Goal: Task Accomplishment & Management: Use online tool/utility

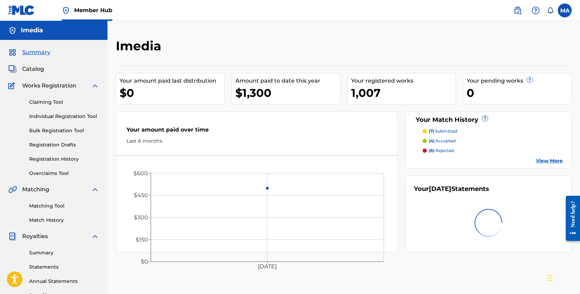
click at [38, 51] on span "Summary" at bounding box center [36, 52] width 28 height 8
click at [37, 70] on span "Catalog" at bounding box center [33, 69] width 22 height 8
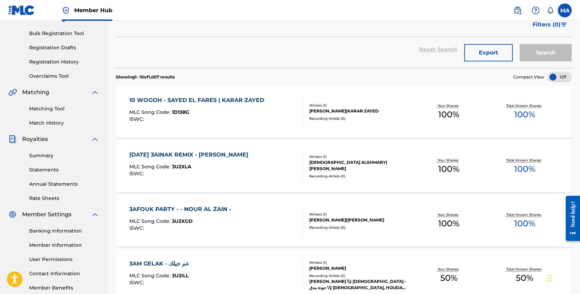
scroll to position [101, 0]
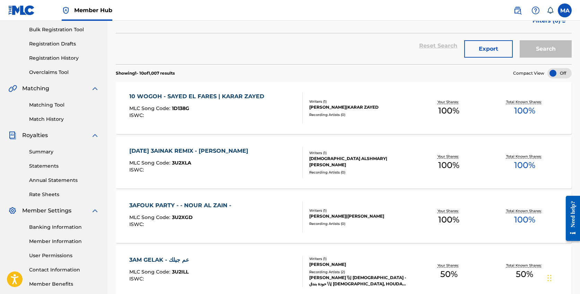
click at [261, 93] on div "10 WOGOH - SAYED EL FARES | KARAR ZAYED" at bounding box center [198, 96] width 138 height 8
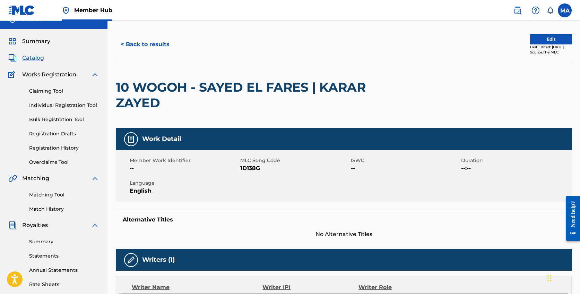
scroll to position [8, 0]
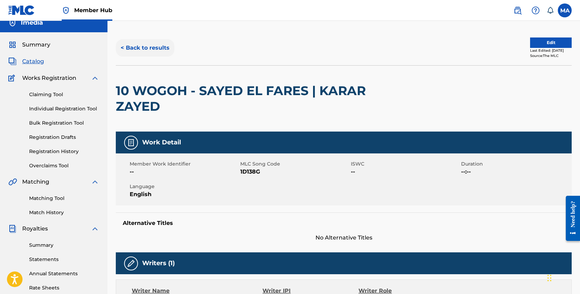
click at [156, 51] on button "< Back to results" at bounding box center [145, 47] width 59 height 17
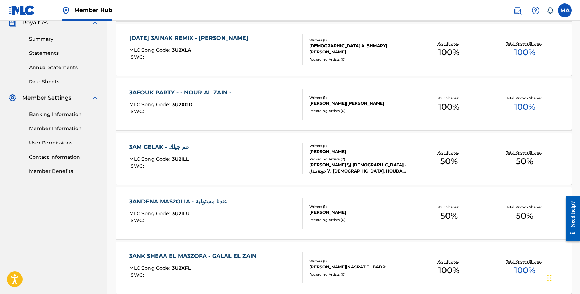
scroll to position [216, 0]
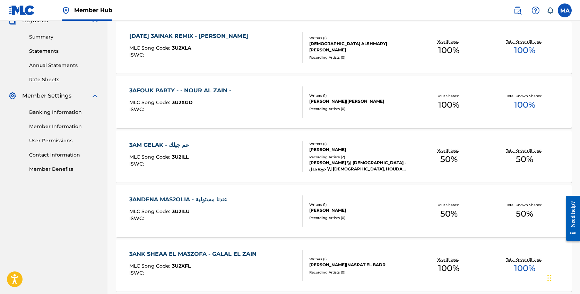
click at [216, 148] on div "3AM GELAK - عم جيلك MLC Song Code : 3U2ILL ISWC :" at bounding box center [215, 156] width 173 height 31
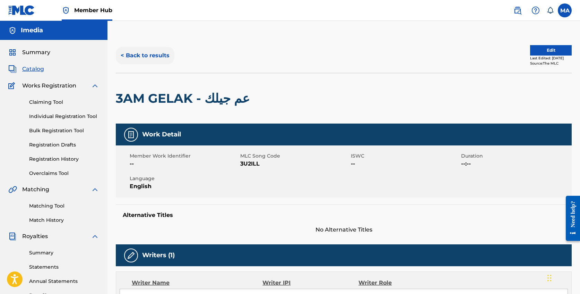
click at [146, 54] on button "< Back to results" at bounding box center [145, 55] width 59 height 17
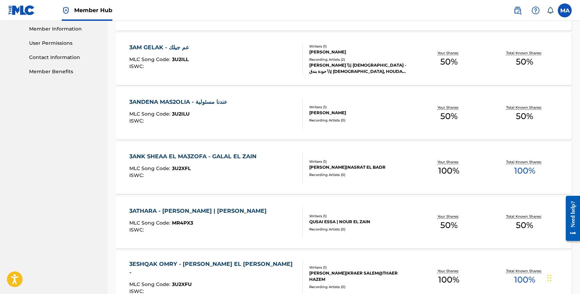
scroll to position [313, 0]
click at [229, 109] on div "3ANDENA MAS2OLIA - عندنا مسئولية MLC Song Code : 3U2ILU ISWC :" at bounding box center [180, 112] width 102 height 31
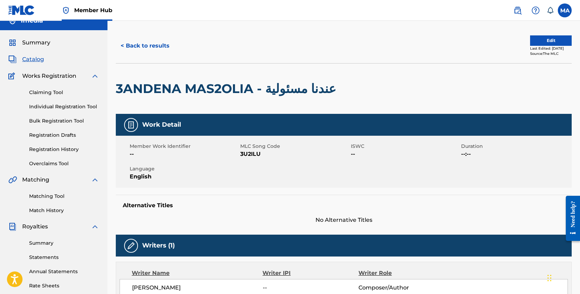
scroll to position [8, 0]
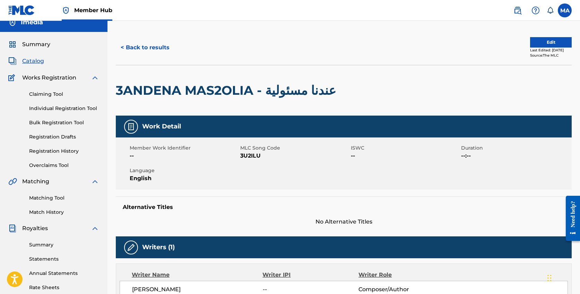
click at [265, 91] on h2 "3ANDENA MAS2OLIA - عندنا مسئولية" at bounding box center [228, 91] width 224 height 16
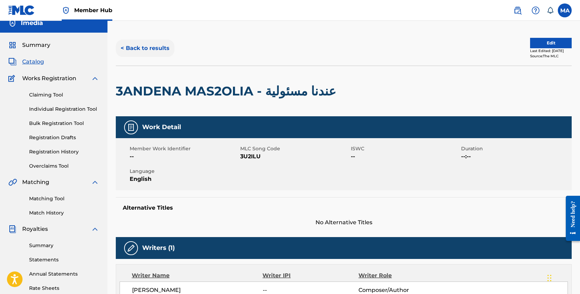
click at [148, 49] on button "< Back to results" at bounding box center [145, 48] width 59 height 17
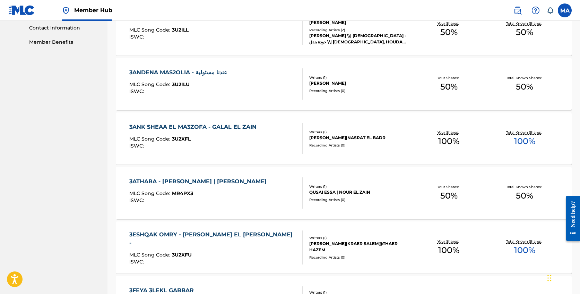
scroll to position [345, 0]
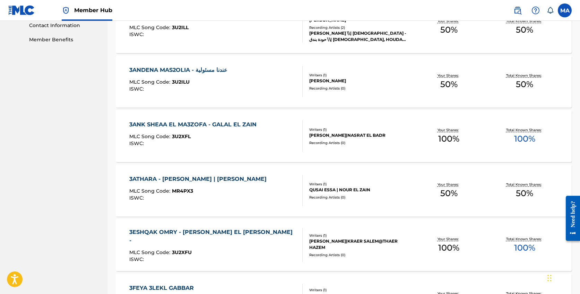
click at [251, 128] on div "3ANK SHEAA EL MA3ZOFA - GALAL EL ZAIN" at bounding box center [194, 124] width 131 height 8
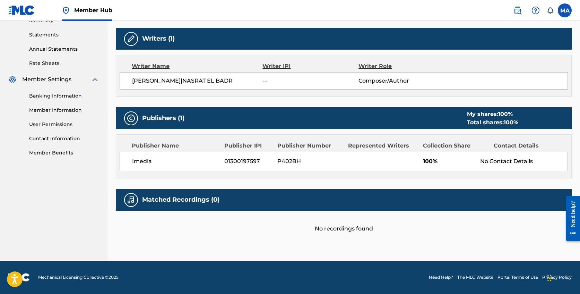
scroll to position [232, 0]
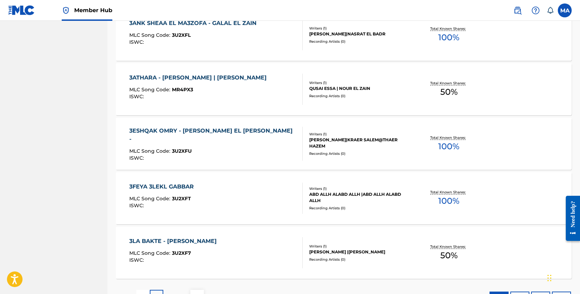
scroll to position [500, 0]
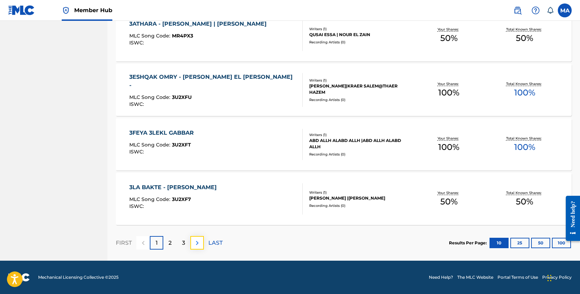
click at [194, 241] on img at bounding box center [197, 243] width 8 height 8
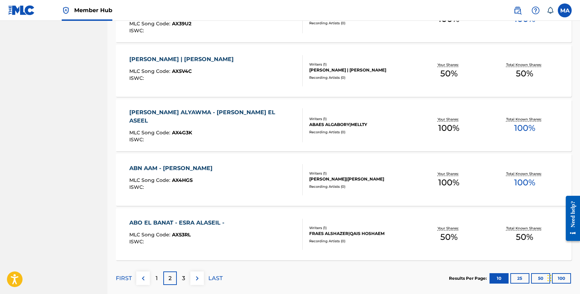
scroll to position [465, 0]
click at [203, 225] on div "ABO EL BANAT - ESRA ALASEIL -" at bounding box center [178, 222] width 98 height 8
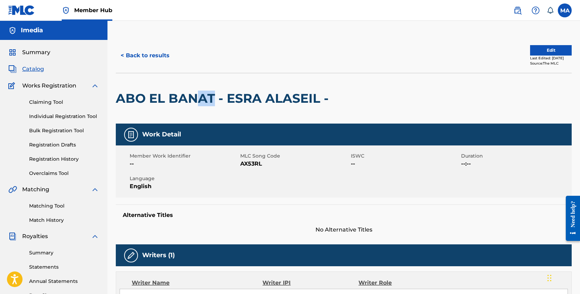
drag, startPoint x: 216, startPoint y: 98, endPoint x: 199, endPoint y: 97, distance: 16.3
click at [199, 97] on h2 "ABO EL BANAT - ESRA ALASEIL -" at bounding box center [224, 99] width 216 height 16
drag, startPoint x: 226, startPoint y: 97, endPoint x: 318, endPoint y: 99, distance: 91.2
click at [319, 98] on h2 "ABO EL BANAT - ESRA ALASEIL -" at bounding box center [224, 99] width 216 height 16
drag, startPoint x: 214, startPoint y: 97, endPoint x: 119, endPoint y: 97, distance: 95.0
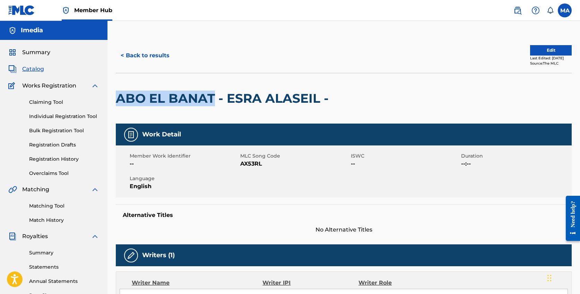
click at [115, 97] on div "< Back to results Edit Last Edited: [DATE] Source: The MLC ABO EL BANAT - [PERS…" at bounding box center [344, 261] width 473 height 447
copy h2 "ABO EL BANAT"
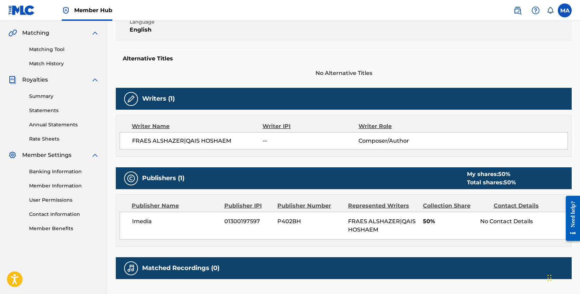
scroll to position [153, 0]
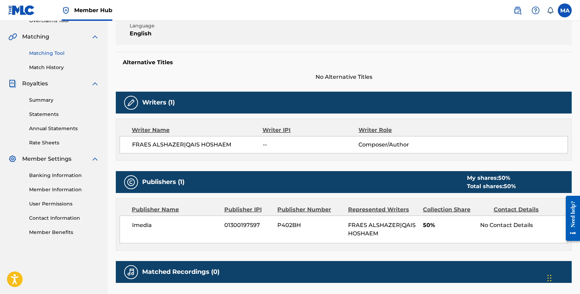
click at [52, 53] on link "Matching Tool" at bounding box center [64, 53] width 70 height 7
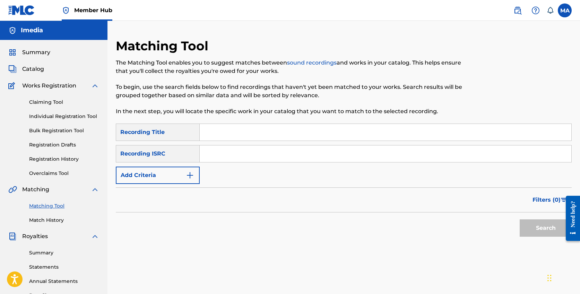
paste input "ABO EL BANAT"
type input "ABO EL BANAT"
click at [538, 229] on button "Search" at bounding box center [546, 227] width 52 height 17
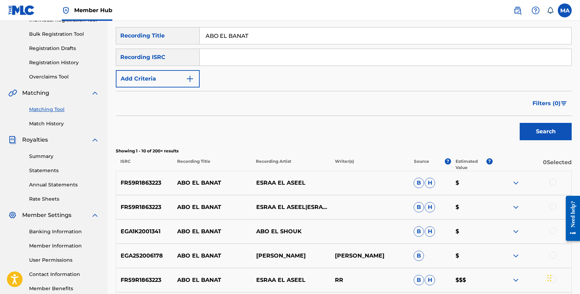
scroll to position [106, 0]
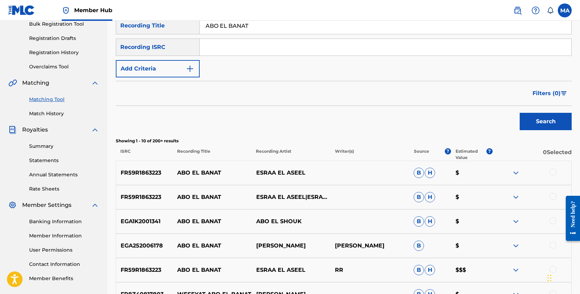
click at [554, 172] on div at bounding box center [553, 172] width 7 height 7
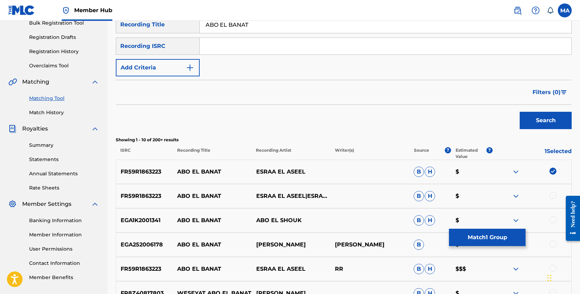
click at [551, 199] on div at bounding box center [532, 196] width 79 height 8
click at [553, 197] on div at bounding box center [553, 195] width 7 height 7
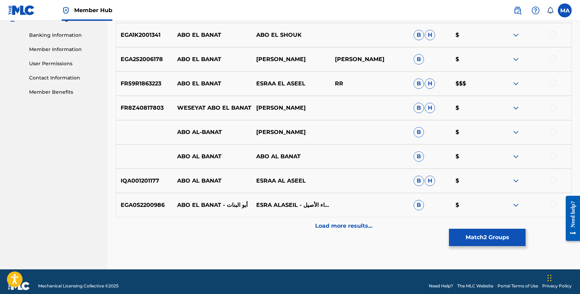
scroll to position [301, 0]
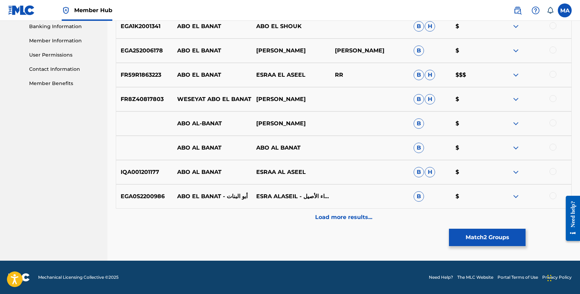
click at [539, 122] on div at bounding box center [532, 123] width 79 height 8
click at [548, 123] on div at bounding box center [532, 123] width 79 height 8
click at [552, 125] on div at bounding box center [553, 122] width 7 height 7
click at [552, 76] on div at bounding box center [553, 74] width 7 height 7
click at [553, 103] on div "FR8Z40817803 WESEYAT ABO EL BANAT [PERSON_NAME] [PERSON_NAME] $" at bounding box center [344, 99] width 456 height 24
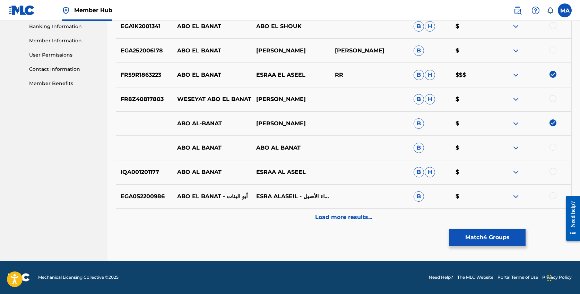
click at [554, 103] on div "FR8Z40817803 WESEYAT ABO EL BANAT [PERSON_NAME] [PERSON_NAME] $" at bounding box center [344, 99] width 456 height 24
click at [553, 100] on div at bounding box center [553, 98] width 7 height 7
click at [519, 148] on img at bounding box center [516, 148] width 8 height 8
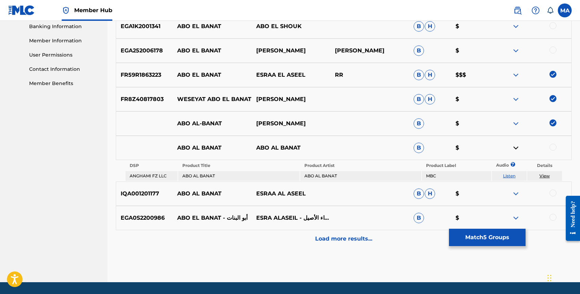
click at [551, 193] on div at bounding box center [553, 192] width 7 height 7
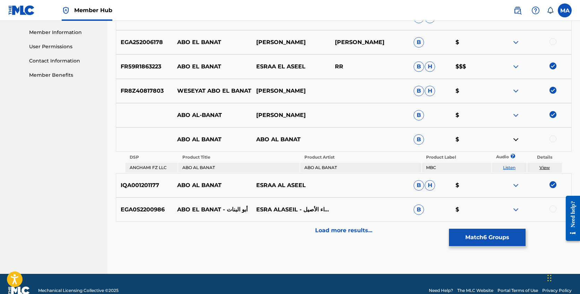
scroll to position [323, 0]
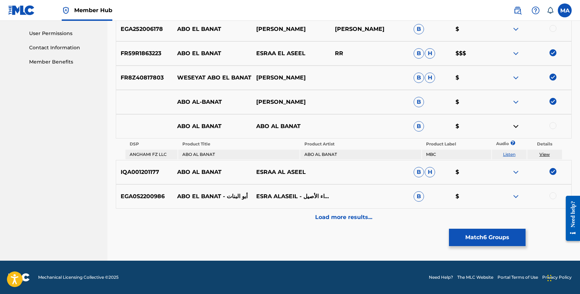
click at [554, 195] on div at bounding box center [553, 195] width 7 height 7
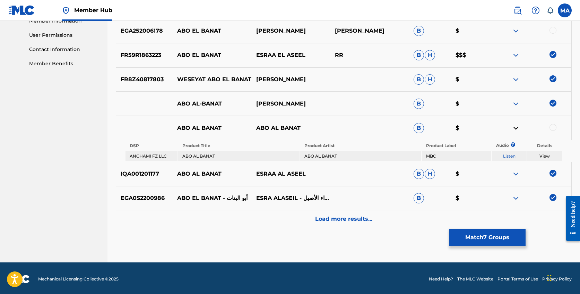
scroll to position [322, 0]
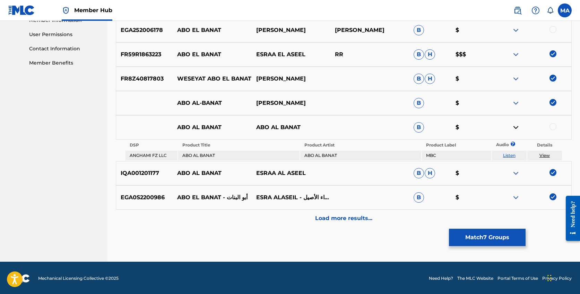
click at [520, 199] on img at bounding box center [516, 197] width 8 height 8
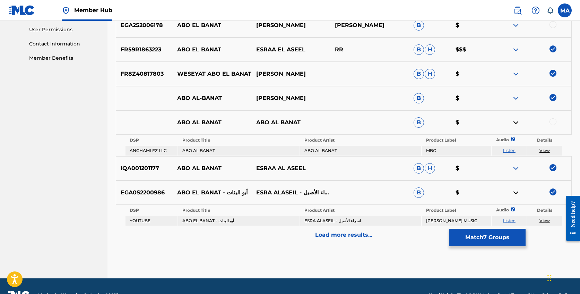
scroll to position [333, 0]
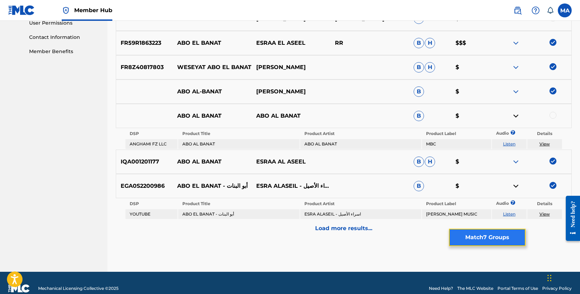
click at [497, 239] on button "Match 7 Groups" at bounding box center [487, 237] width 77 height 17
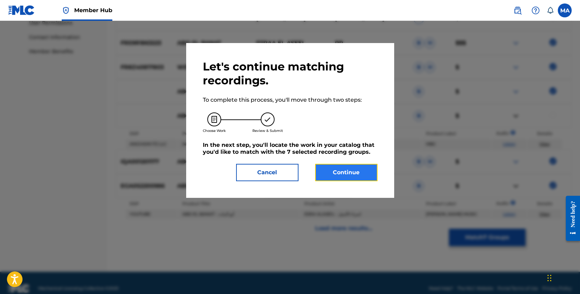
click at [336, 174] on button "Continue" at bounding box center [346, 172] width 62 height 17
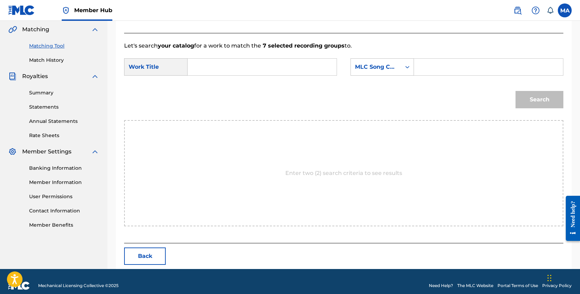
scroll to position [168, 0]
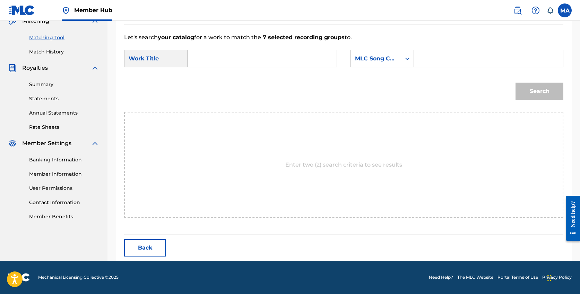
paste input "ABO EL BANAT"
click at [314, 76] on div "Search" at bounding box center [343, 94] width 439 height 36
click at [285, 59] on input "ABO EL BANAT" at bounding box center [262, 58] width 137 height 17
drag, startPoint x: 199, startPoint y: 58, endPoint x: 175, endPoint y: 55, distance: 23.7
click at [175, 55] on div "SearchWithCriteria0dbb57b3-be08-4eae-9a05-bb9e57708829 Work Title ABO EL BANAT …" at bounding box center [230, 58] width 213 height 17
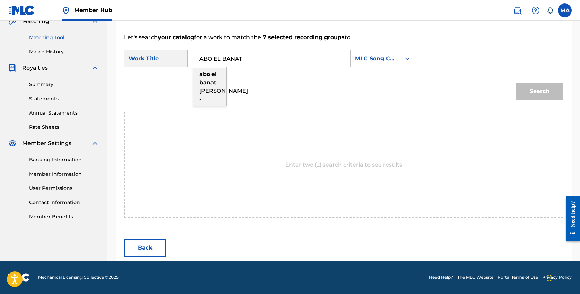
click at [214, 96] on span "- [PERSON_NAME] -" at bounding box center [223, 90] width 49 height 23
type input "abo el banat - [PERSON_NAME]"
click at [402, 58] on div "Search Form" at bounding box center [407, 58] width 12 height 12
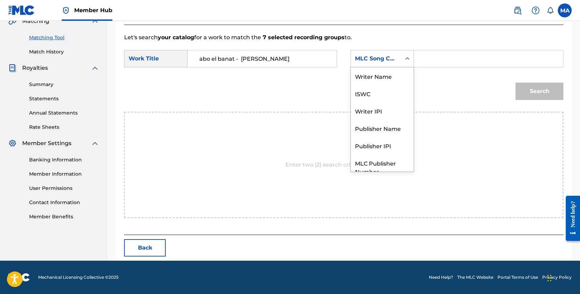
scroll to position [26, 0]
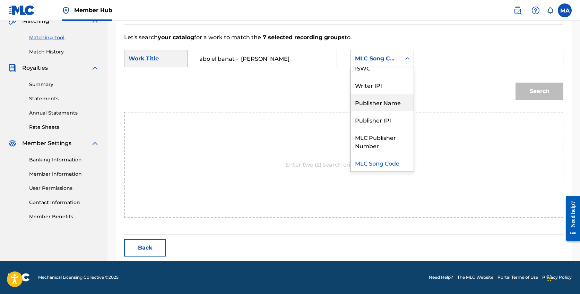
click at [396, 101] on div "Publisher Name" at bounding box center [382, 102] width 63 height 17
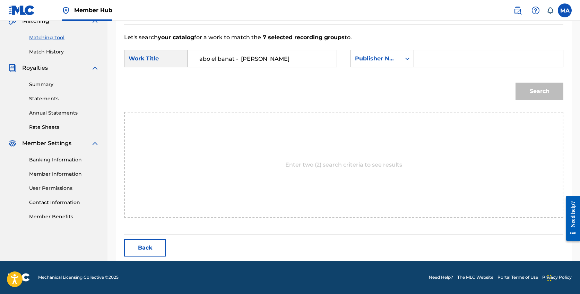
click at [433, 61] on input "Search Form" at bounding box center [488, 58] width 137 height 17
type input "imedia"
click at [516, 83] on button "Search" at bounding box center [540, 91] width 48 height 17
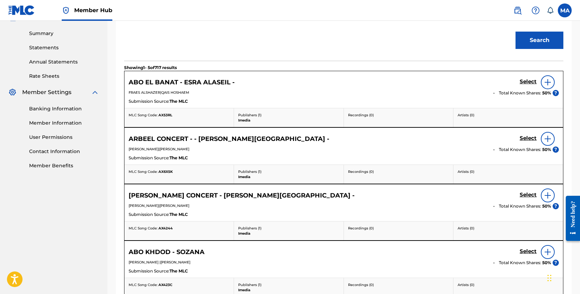
scroll to position [220, 0]
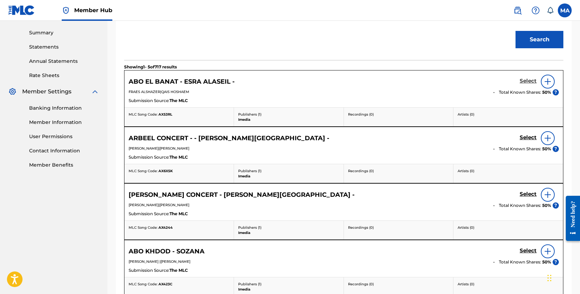
click at [529, 81] on h5 "Select" at bounding box center [528, 81] width 17 height 7
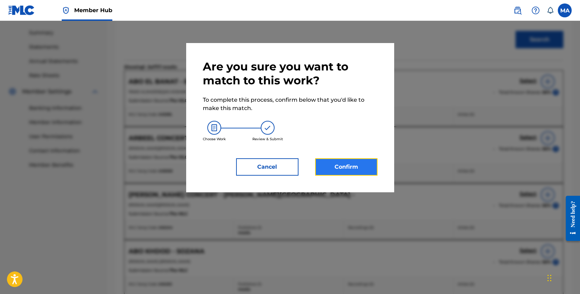
click at [355, 167] on button "Confirm" at bounding box center [346, 166] width 62 height 17
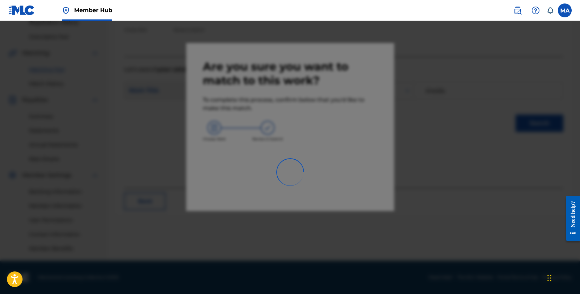
scroll to position [136, 0]
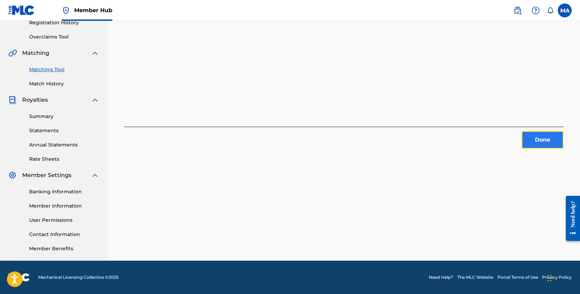
click at [556, 137] on button "Done" at bounding box center [543, 139] width 42 height 17
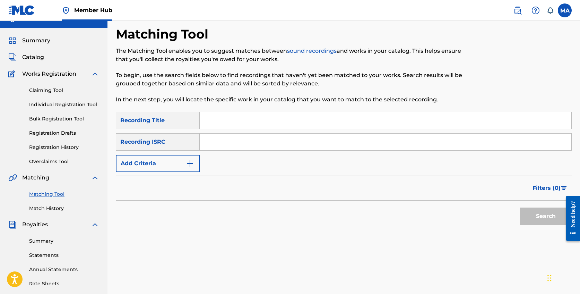
scroll to position [0, 0]
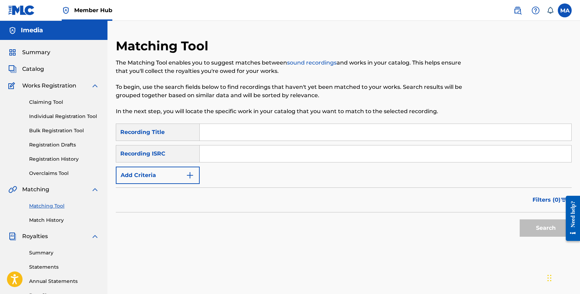
paste input "يا اجمل قمر"
type input "يا اجمل قمر"
click at [532, 224] on button "Search" at bounding box center [546, 227] width 52 height 17
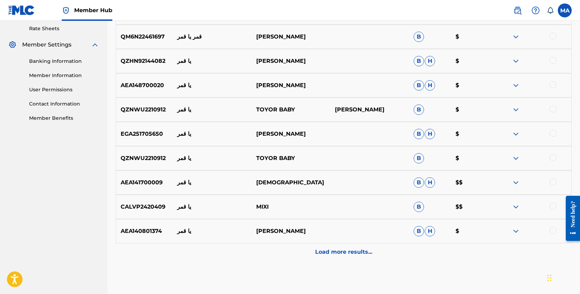
scroll to position [301, 0]
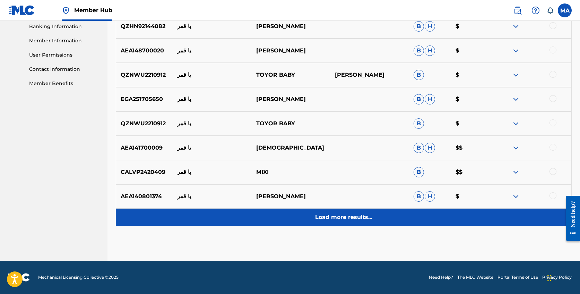
click at [354, 217] on p "Load more results..." at bounding box center [343, 217] width 57 height 8
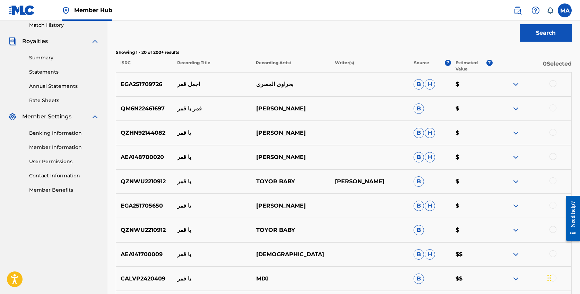
scroll to position [0, 0]
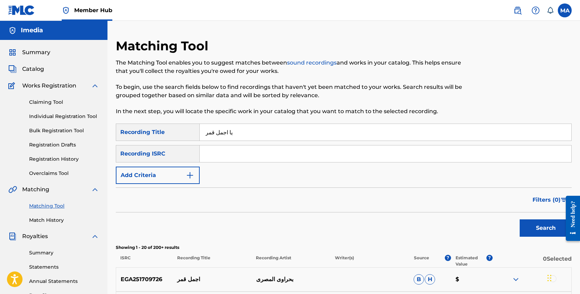
click at [263, 136] on input "يا اجمل قمر" at bounding box center [386, 132] width 372 height 17
click at [266, 156] on input "Search Form" at bounding box center [386, 153] width 372 height 17
paste input "QZK6Q2188734"
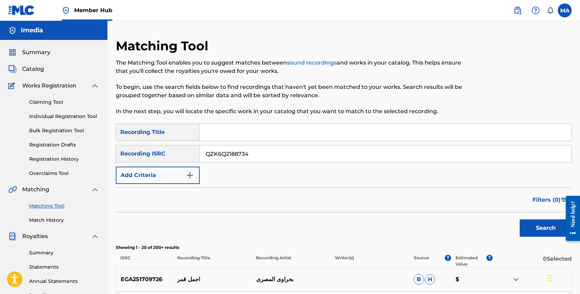
click at [520, 219] on button "Search" at bounding box center [546, 227] width 52 height 17
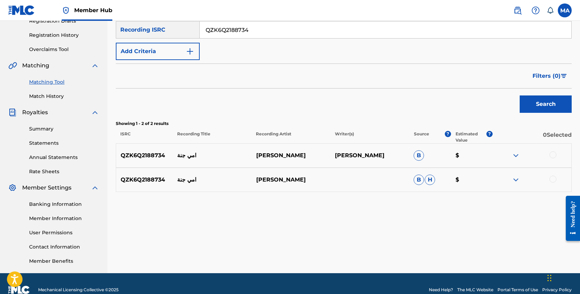
scroll to position [125, 0]
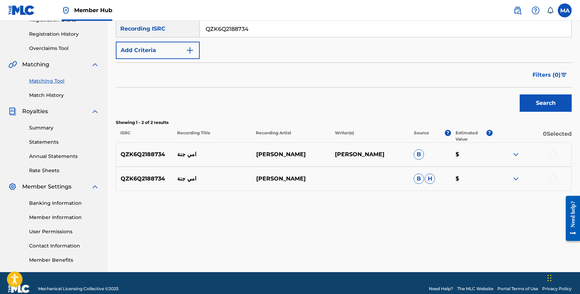
click at [514, 156] on img at bounding box center [516, 154] width 8 height 8
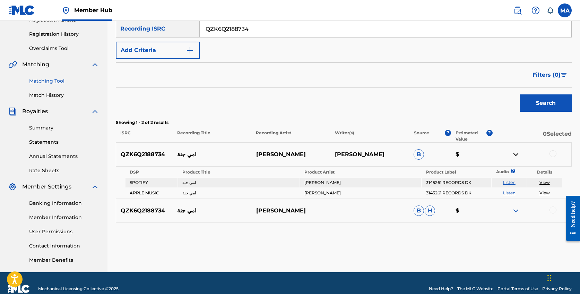
click at [519, 212] on img at bounding box center [516, 210] width 8 height 8
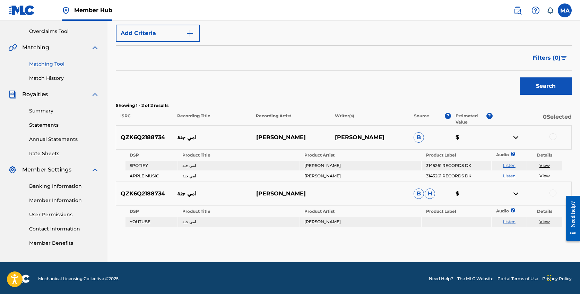
scroll to position [143, 0]
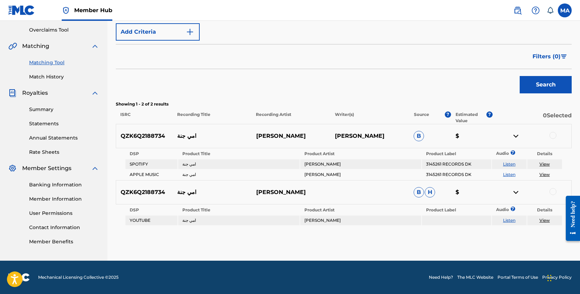
click at [509, 221] on link "Listen" at bounding box center [509, 219] width 12 height 5
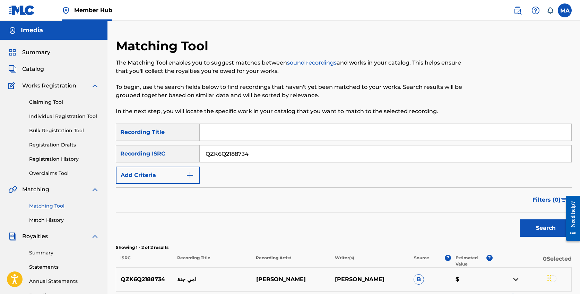
scroll to position [0, 0]
click at [270, 150] on input "QZK6Q2188734" at bounding box center [386, 153] width 372 height 17
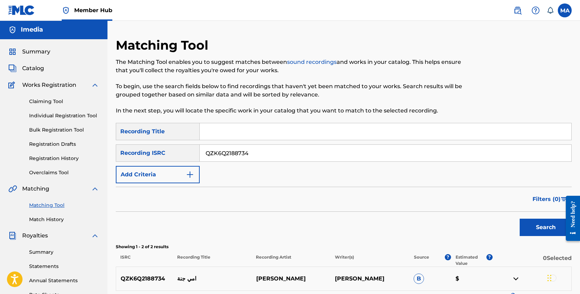
click at [270, 150] on input "QZK6Q2188734" at bounding box center [386, 153] width 372 height 17
paste input "DGA0S2407317"
type input "DGA0S2407317"
click at [538, 232] on button "Search" at bounding box center [546, 226] width 52 height 17
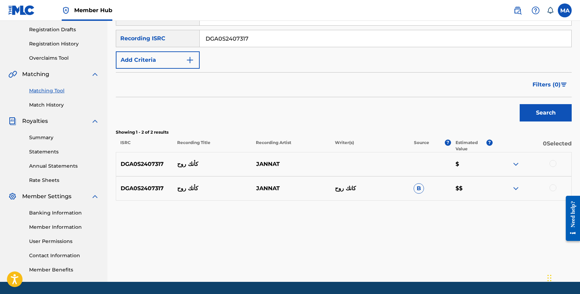
scroll to position [116, 0]
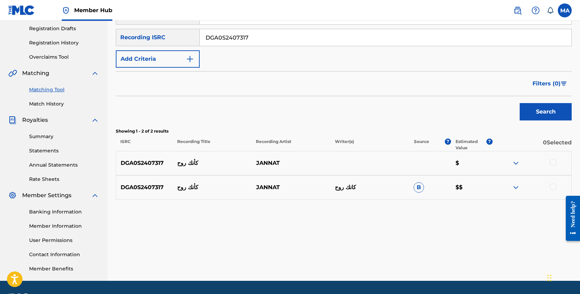
click at [517, 187] on img at bounding box center [516, 187] width 8 height 8
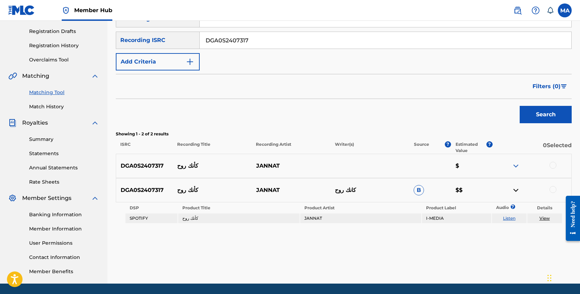
scroll to position [115, 0]
click at [554, 164] on div at bounding box center [553, 165] width 7 height 7
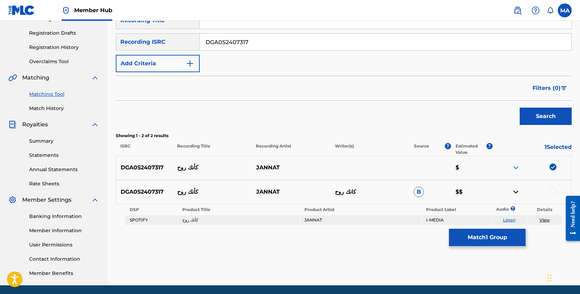
scroll to position [112, 0]
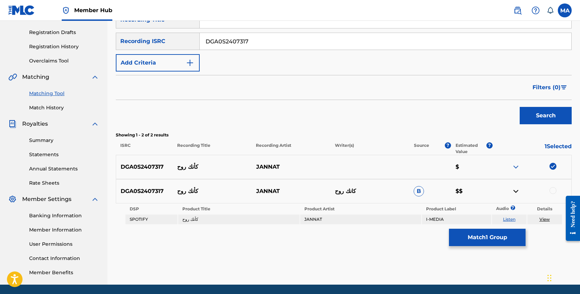
click at [553, 191] on div at bounding box center [553, 190] width 7 height 7
click at [517, 166] on img at bounding box center [516, 167] width 8 height 8
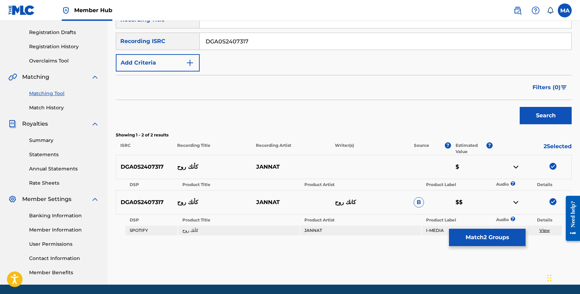
scroll to position [113, 0]
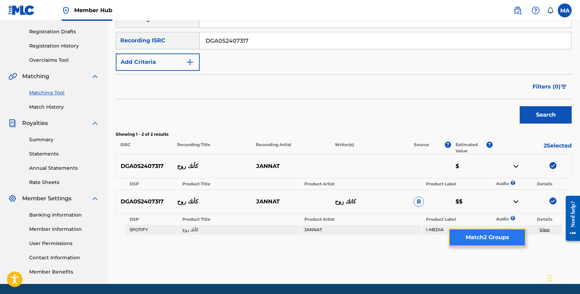
click at [488, 238] on button "Match 2 Groups" at bounding box center [487, 237] width 77 height 17
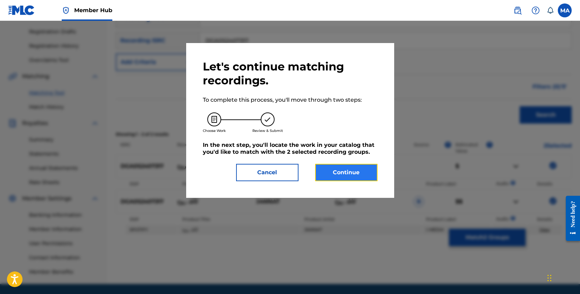
click at [343, 174] on button "Continue" at bounding box center [346, 172] width 62 height 17
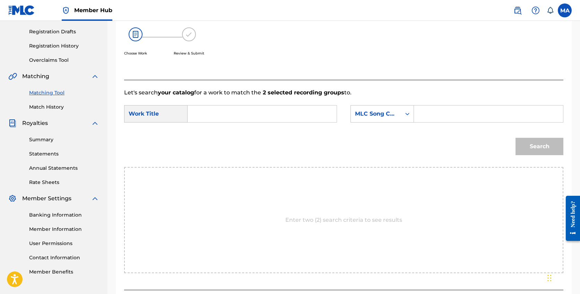
paste input "KB5V85"
type input "KB5V85"
click at [387, 143] on div "Search" at bounding box center [343, 149] width 439 height 36
click at [276, 115] on input "Search Form" at bounding box center [262, 113] width 137 height 17
click at [239, 113] on input "Search Form" at bounding box center [262, 113] width 137 height 17
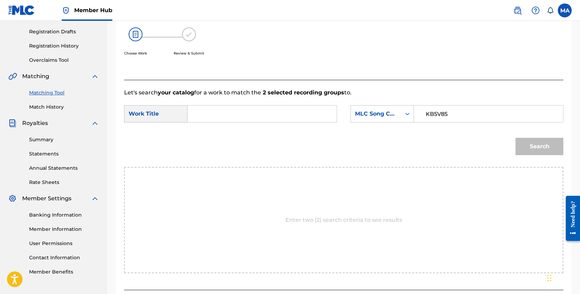
paste input "K2NAK ROH - كانك روح"
click at [283, 117] on input "K2NAK ROH - كانك روح" at bounding box center [262, 113] width 137 height 17
type input "K2NAK ROH - كانك روح"
drag, startPoint x: 529, startPoint y: 147, endPoint x: 483, endPoint y: 159, distance: 47.7
click at [528, 147] on button "Search" at bounding box center [540, 146] width 48 height 17
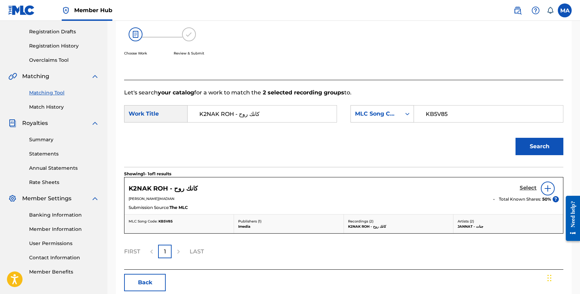
click at [530, 189] on h5 "Select" at bounding box center [528, 187] width 17 height 7
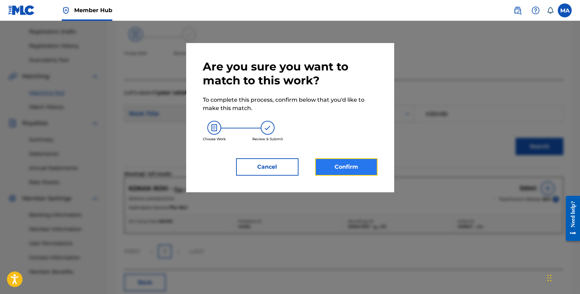
click at [349, 168] on button "Confirm" at bounding box center [346, 166] width 62 height 17
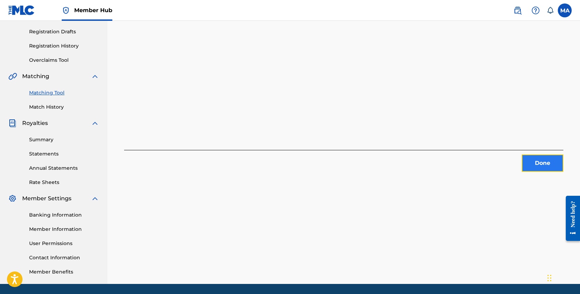
click at [540, 167] on button "Done" at bounding box center [543, 162] width 42 height 17
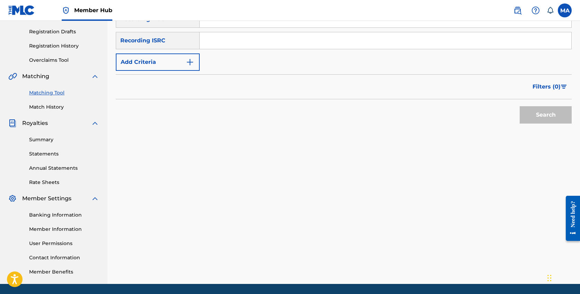
click at [238, 61] on div "SearchWithCriteria6f703f0a-97b8-47b0-b039-0f08535f606a Recording Title SearchWi…" at bounding box center [344, 40] width 456 height 60
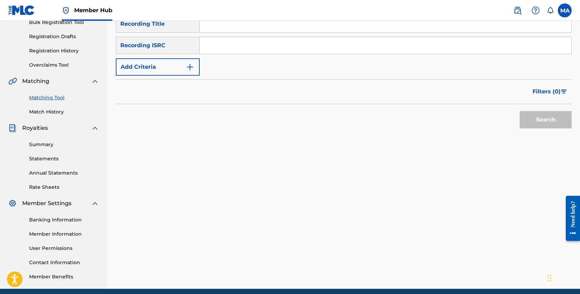
click at [230, 44] on input "Search Form" at bounding box center [386, 45] width 372 height 17
paste input "DGA0S2407317"
type input "DGA0S2407317"
drag, startPoint x: 543, startPoint y: 117, endPoint x: 456, endPoint y: 101, distance: 89.2
click at [542, 117] on button "Search" at bounding box center [546, 119] width 52 height 17
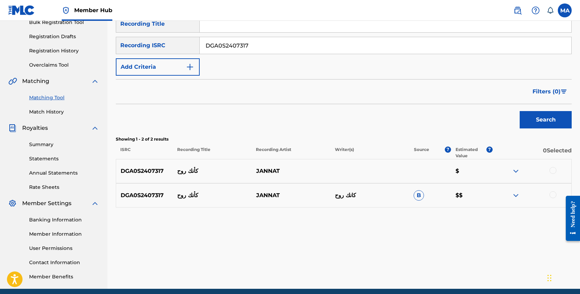
click at [516, 172] on img at bounding box center [516, 171] width 8 height 8
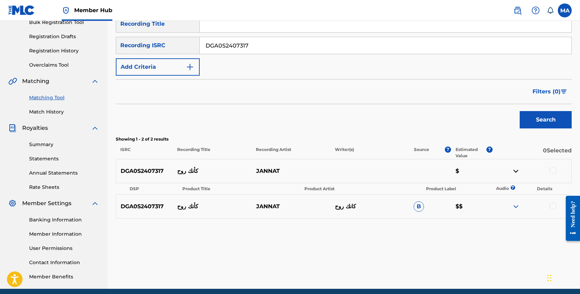
click at [519, 209] on img at bounding box center [516, 206] width 8 height 8
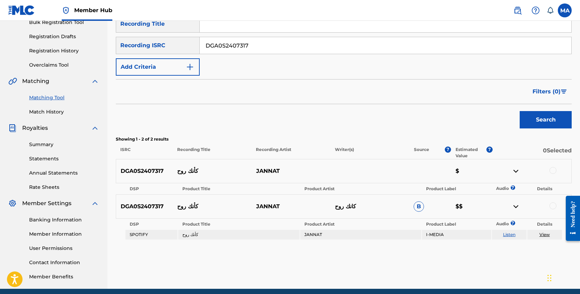
click at [552, 168] on div at bounding box center [553, 170] width 7 height 7
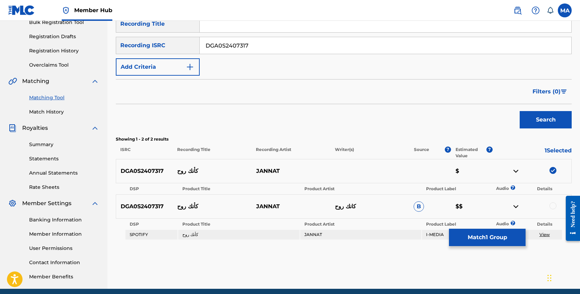
click at [552, 208] on div at bounding box center [553, 205] width 7 height 7
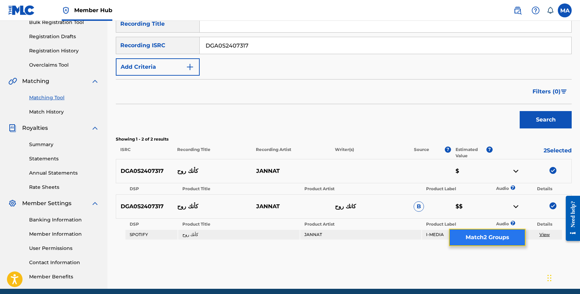
click at [498, 238] on button "Match 2 Groups" at bounding box center [487, 237] width 77 height 17
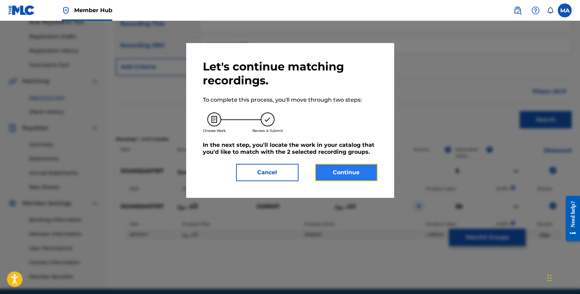
click at [360, 169] on button "Continue" at bounding box center [346, 172] width 62 height 17
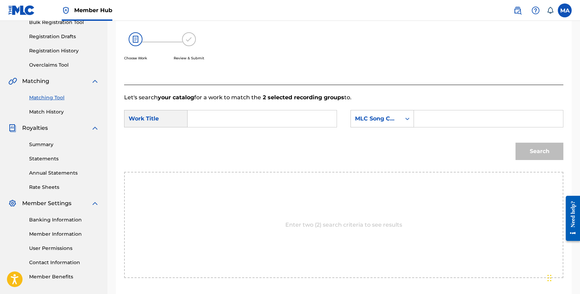
paste input "K2NAK ROH"
type input "K2NAK ROH"
click at [440, 121] on input "K2NAK ROH" at bounding box center [488, 118] width 137 height 17
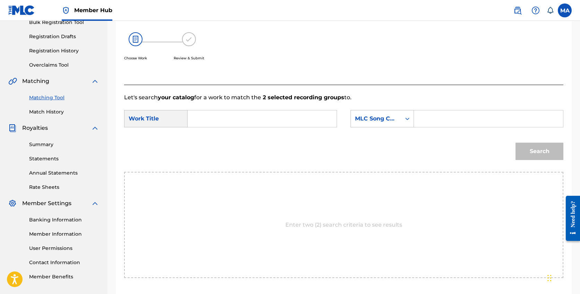
click at [262, 118] on input "Search Form" at bounding box center [262, 118] width 137 height 17
paste input "K2NAK ROH"
click at [280, 117] on input "K2NAK ROH" at bounding box center [262, 118] width 137 height 17
click at [218, 135] on div "k2nak roh" at bounding box center [210, 138] width 33 height 21
type input "k2nak roh"
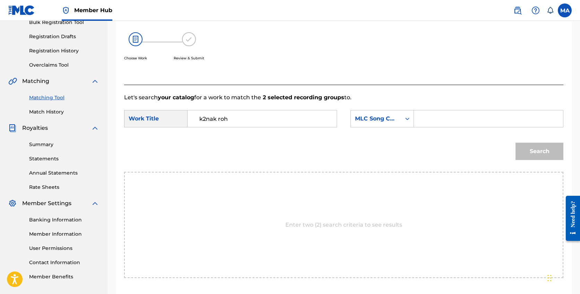
click at [432, 120] on input "Search Form" at bounding box center [488, 118] width 137 height 17
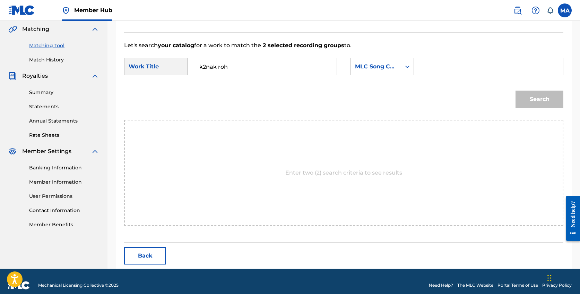
scroll to position [168, 0]
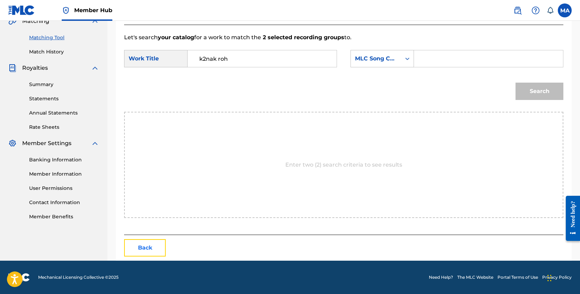
click at [147, 247] on button "Back" at bounding box center [145, 247] width 42 height 17
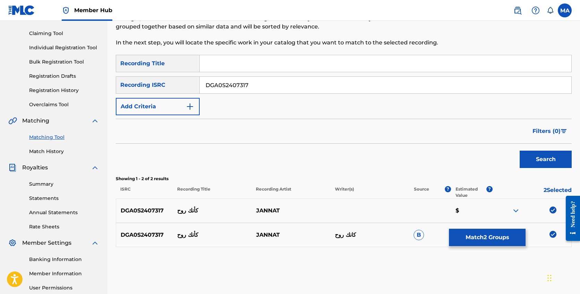
scroll to position [33, 0]
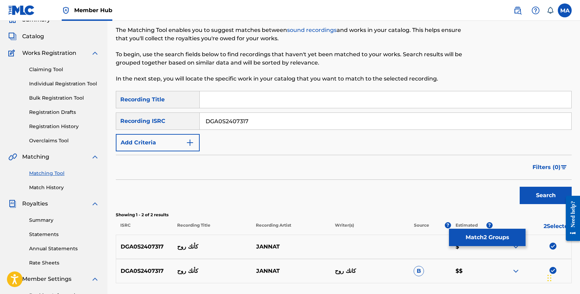
drag, startPoint x: 256, startPoint y: 119, endPoint x: 178, endPoint y: 114, distance: 77.8
click at [178, 114] on div "SearchWithCriteriac08402eb-6cd0-42da-8f35-28452e46ca8b Recording ISRC DGA0S2407…" at bounding box center [344, 120] width 456 height 17
paste input "FR-X87-25-18910"
drag, startPoint x: 215, startPoint y: 121, endPoint x: 219, endPoint y: 129, distance: 9.5
click at [215, 121] on input "FR-X87-25-18910" at bounding box center [386, 121] width 372 height 17
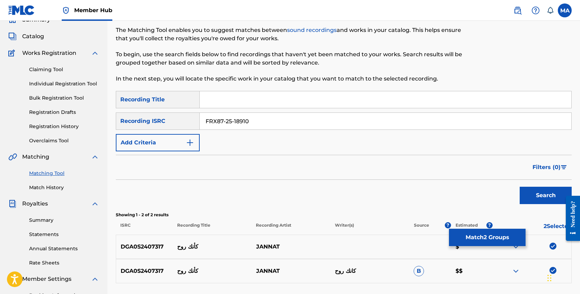
click at [226, 121] on input "FRX87-25-18910" at bounding box center [386, 121] width 372 height 17
drag, startPoint x: 233, startPoint y: 121, endPoint x: 229, endPoint y: 131, distance: 10.6
click at [233, 122] on input "FRX8725-18910" at bounding box center [386, 121] width 372 height 17
click at [266, 151] on form "SearchWithCriteria6f703f0a-97b8-47b0-b039-0f08535f606a Recording Title SearchWi…" at bounding box center [344, 149] width 456 height 117
click at [540, 197] on button "Search" at bounding box center [546, 195] width 52 height 17
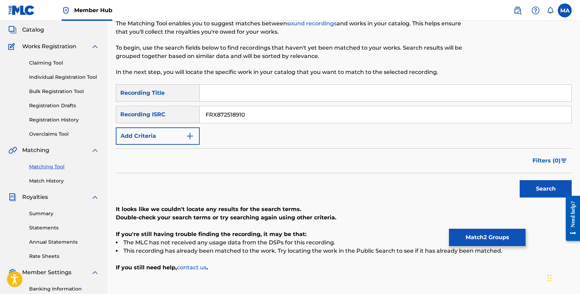
scroll to position [0, 0]
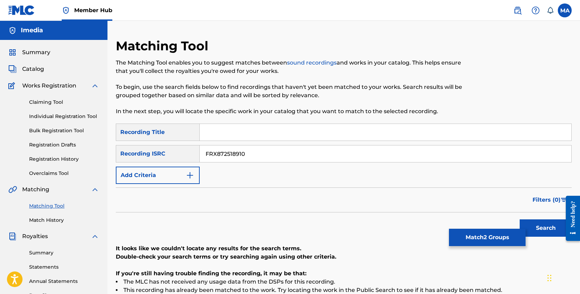
drag, startPoint x: 234, startPoint y: 148, endPoint x: 131, endPoint y: 135, distance: 103.1
click at [131, 135] on div "SearchWithCriteria6f703f0a-97b8-47b0-b039-0f08535f606a Recording Title SearchWi…" at bounding box center [344, 153] width 456 height 60
paste input "-X20-25-0859"
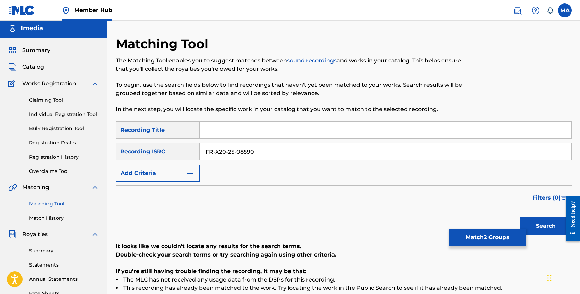
drag, startPoint x: 215, startPoint y: 155, endPoint x: 219, endPoint y: 161, distance: 7.2
click at [215, 156] on input "FR-X20-25-08590" at bounding box center [386, 151] width 372 height 17
click at [235, 153] on input "FR-X20-25-08590" at bounding box center [386, 152] width 372 height 17
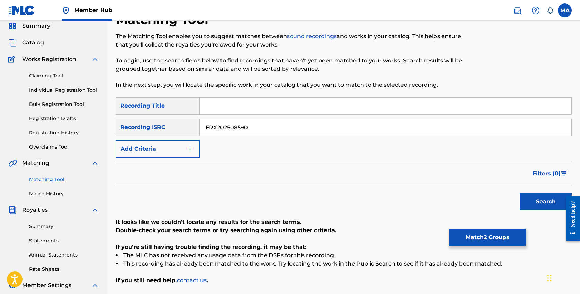
scroll to position [31, 0]
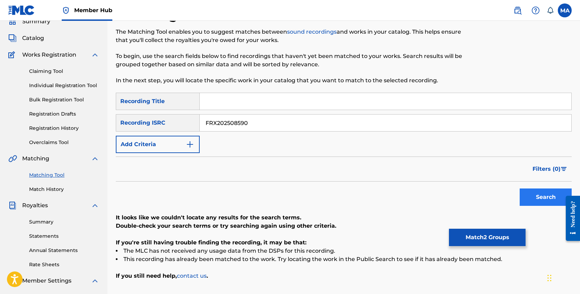
type input "FRX202508590"
drag, startPoint x: 541, startPoint y: 194, endPoint x: 532, endPoint y: 194, distance: 8.7
click at [541, 194] on button "Search" at bounding box center [546, 196] width 52 height 17
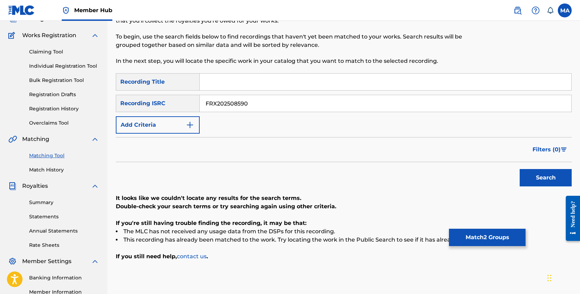
scroll to position [0, 0]
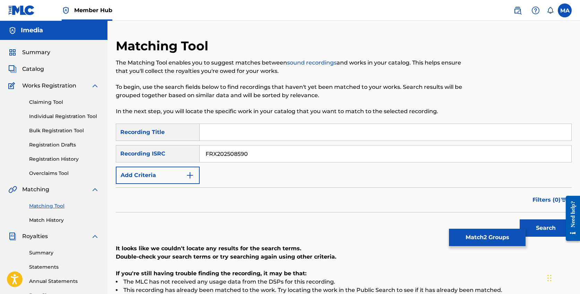
drag, startPoint x: 271, startPoint y: 156, endPoint x: 186, endPoint y: 151, distance: 85.5
click at [186, 151] on div "SearchWithCriteriac08402eb-6cd0-42da-8f35-28452e46ca8b Recording ISRC FRX202508…" at bounding box center [344, 153] width 456 height 17
click at [30, 51] on span "Summary" at bounding box center [36, 52] width 28 height 8
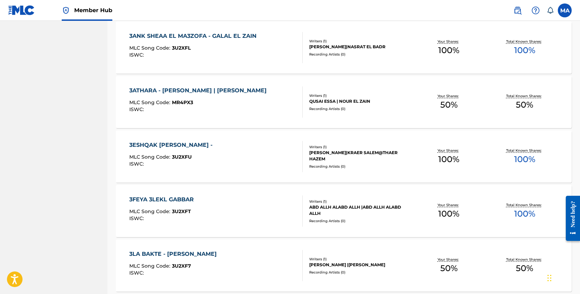
scroll to position [500, 0]
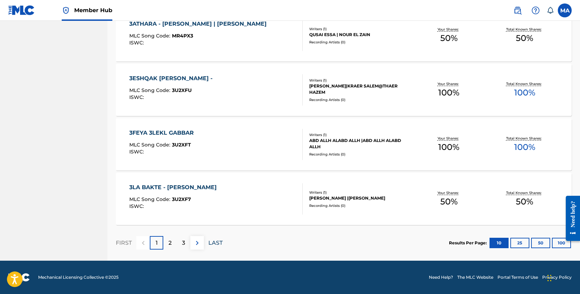
click at [214, 242] on p "LAST" at bounding box center [215, 243] width 14 height 8
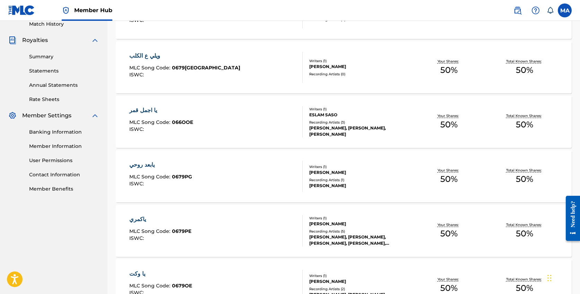
scroll to position [195, 0]
click at [248, 110] on div "يا اجمل قمر MLC Song Code : 066OOE ISWC :" at bounding box center [215, 122] width 173 height 31
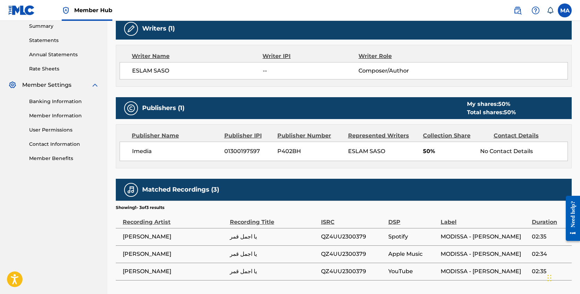
scroll to position [245, 0]
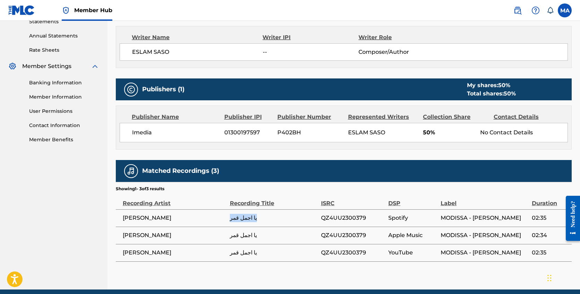
drag, startPoint x: 263, startPoint y: 219, endPoint x: 231, endPoint y: 218, distance: 32.3
click at [231, 218] on span "يا اجمل قمر" at bounding box center [274, 218] width 88 height 8
copy span "يا اجمل قمر"
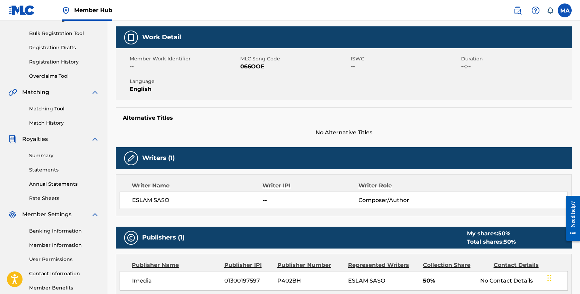
scroll to position [0, 0]
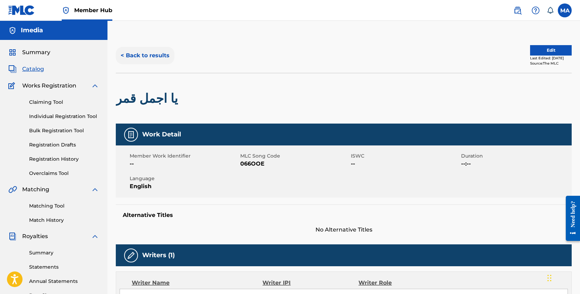
click at [148, 57] on button "< Back to results" at bounding box center [145, 55] width 59 height 17
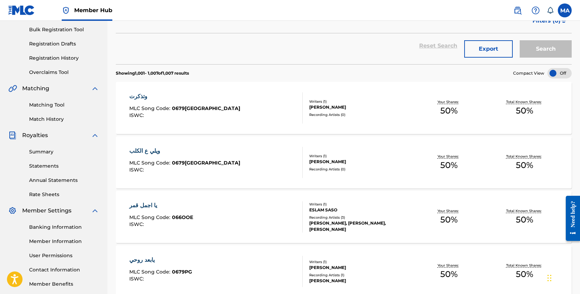
scroll to position [100, 0]
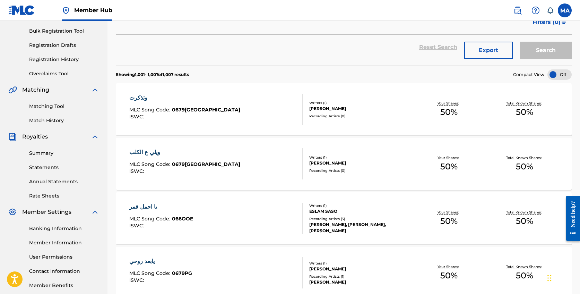
click at [264, 117] on div "وتذكرت MLC Song Code : 0679PA ISWC :" at bounding box center [215, 109] width 173 height 31
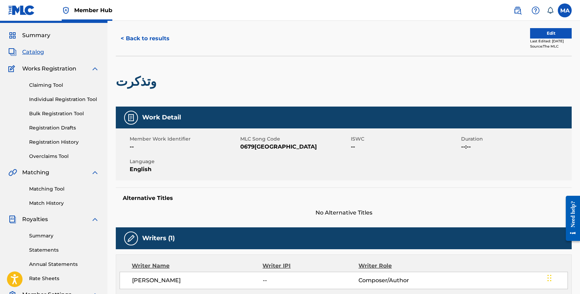
scroll to position [17, 0]
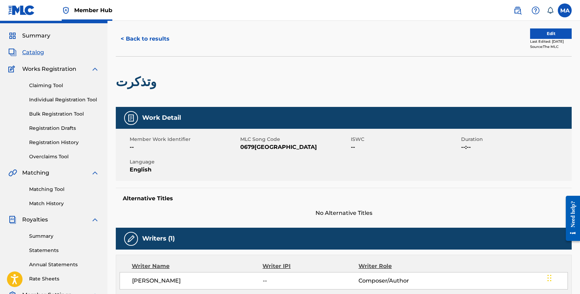
click at [149, 85] on h2 "وتذكرت" at bounding box center [138, 82] width 44 height 16
copy div "وتذكرت"
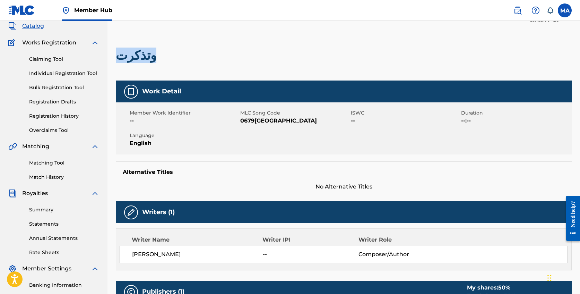
scroll to position [0, 0]
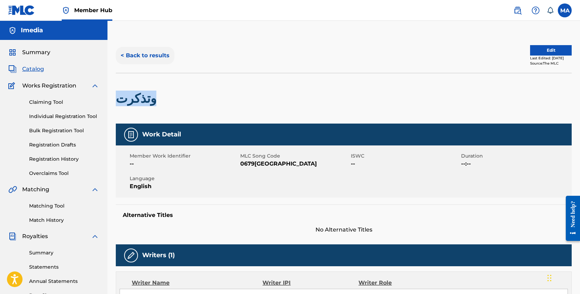
click at [145, 52] on button "< Back to results" at bounding box center [145, 55] width 59 height 17
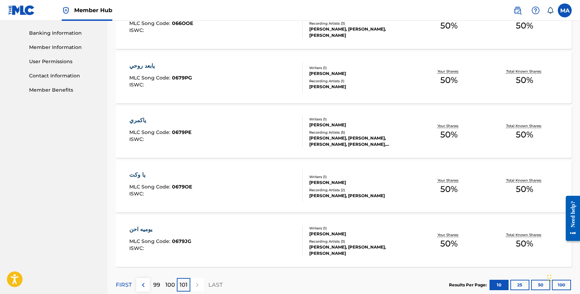
scroll to position [337, 0]
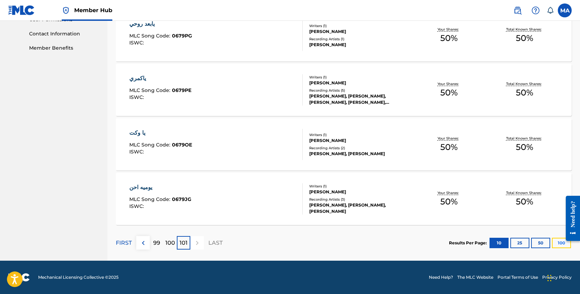
click at [560, 244] on button "100" at bounding box center [561, 243] width 19 height 10
click at [167, 242] on p "10" at bounding box center [170, 243] width 6 height 8
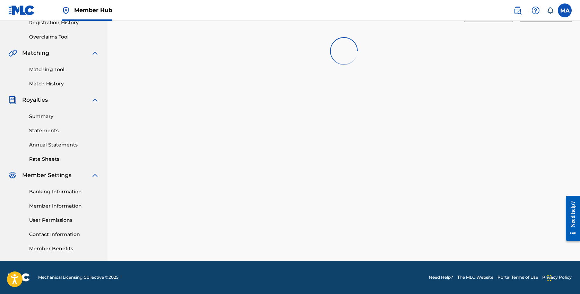
scroll to position [132, 0]
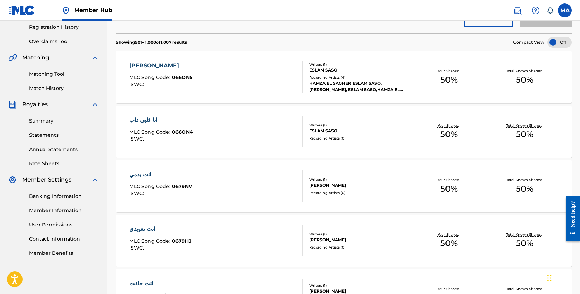
click at [213, 78] on div "انا بابا MLC Song Code : 066ON5 ISWC :" at bounding box center [215, 76] width 173 height 31
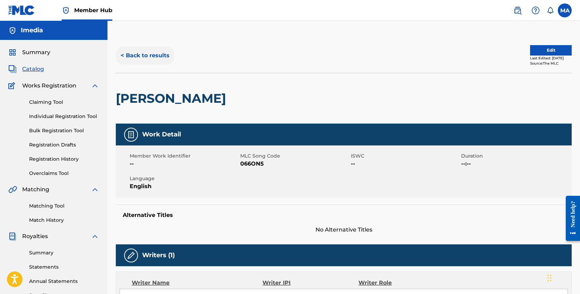
click at [154, 57] on button "< Back to results" at bounding box center [145, 55] width 59 height 17
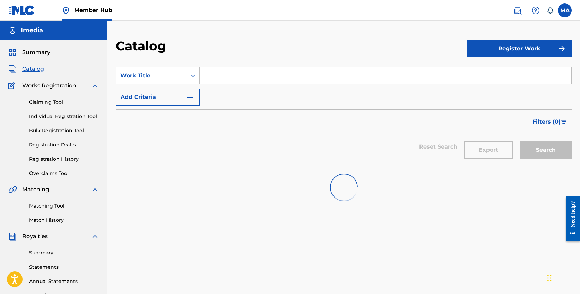
scroll to position [132, 0]
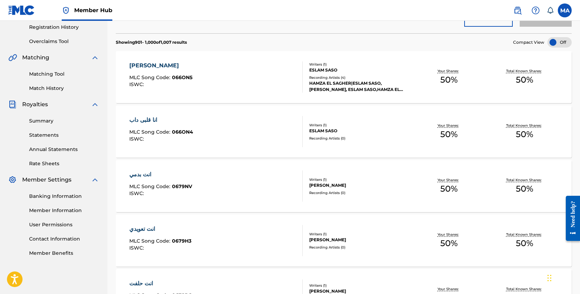
click at [208, 123] on div "انا قلبى داب MLC Song Code : 066ON4 ISWC :" at bounding box center [215, 131] width 173 height 31
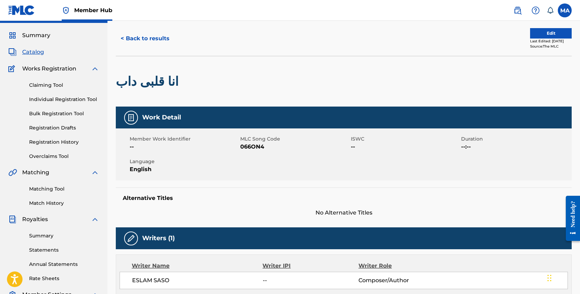
scroll to position [16, 0]
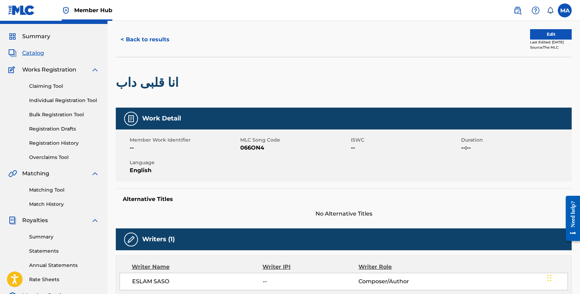
click at [164, 82] on h2 "انا قلبى داب" at bounding box center [149, 83] width 66 height 16
copy div "انا قلبى داب"
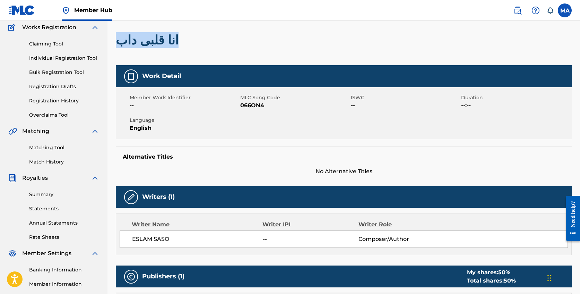
scroll to position [48, 0]
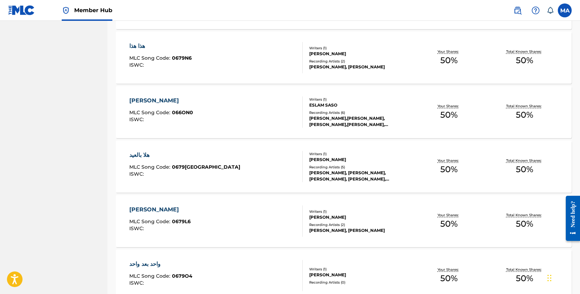
scroll to position [5400, 0]
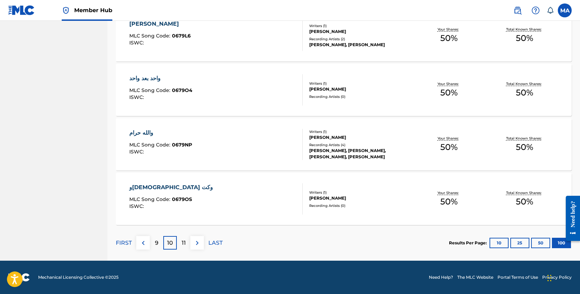
click at [154, 243] on div "9" at bounding box center [157, 243] width 14 height 14
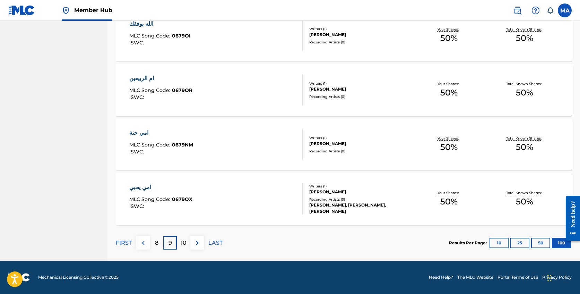
click at [140, 133] on div "امي جنة" at bounding box center [161, 133] width 64 height 8
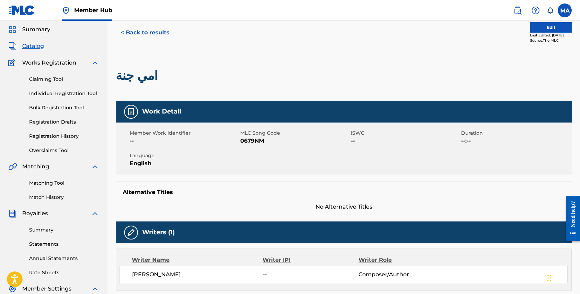
scroll to position [21, 0]
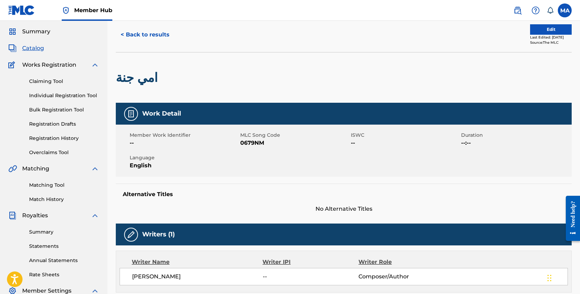
click at [143, 81] on h2 "امي جنة" at bounding box center [138, 78] width 45 height 16
copy div "امي جنة"
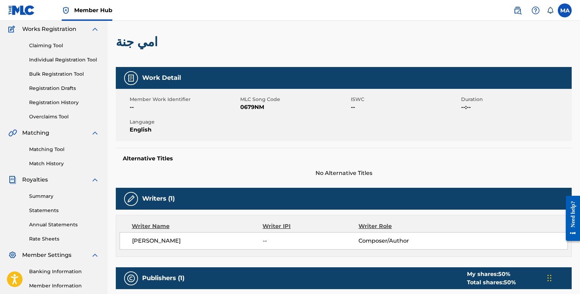
scroll to position [57, 0]
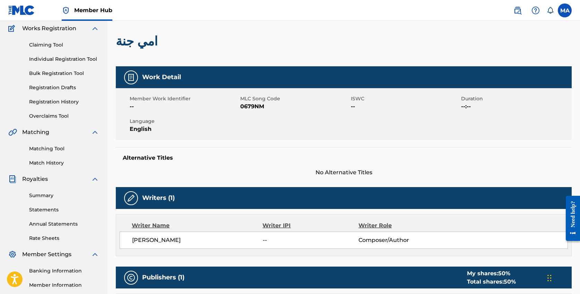
drag, startPoint x: 188, startPoint y: 242, endPoint x: 132, endPoint y: 241, distance: 56.6
click at [132, 241] on span "MUSTAFA IBRAHIM" at bounding box center [197, 240] width 131 height 8
copy span "MUSTAFA IBRAHIM"
click at [101, 7] on span "Member Hub" at bounding box center [93, 10] width 38 height 8
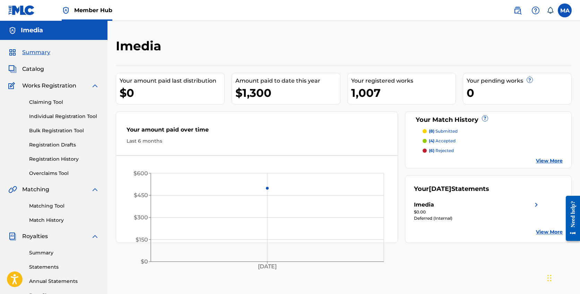
scroll to position [8, 0]
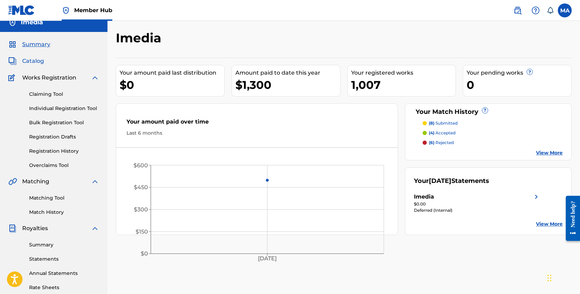
click at [32, 60] on span "Catalog" at bounding box center [33, 61] width 22 height 8
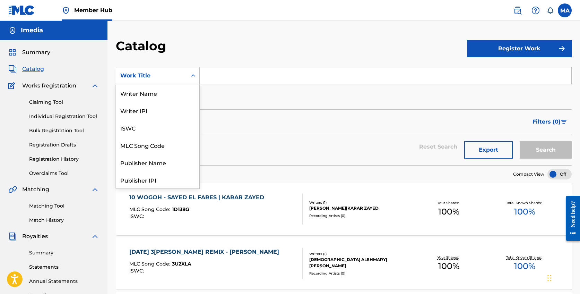
click at [165, 76] on div "Work Title" at bounding box center [151, 75] width 62 height 8
drag, startPoint x: 137, startPoint y: 147, endPoint x: 151, endPoint y: 140, distance: 16.0
click at [137, 147] on div "Artist" at bounding box center [157, 144] width 83 height 17
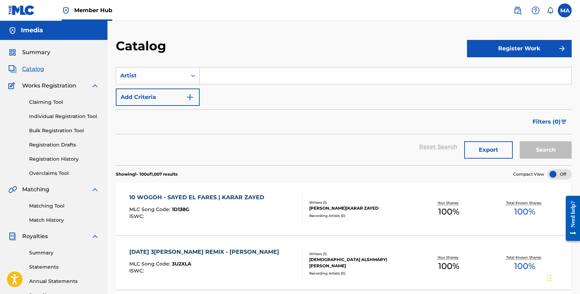
click at [235, 77] on input "Search Form" at bounding box center [386, 75] width 372 height 17
type input "jannat"
click at [520, 141] on button "Search" at bounding box center [546, 149] width 52 height 17
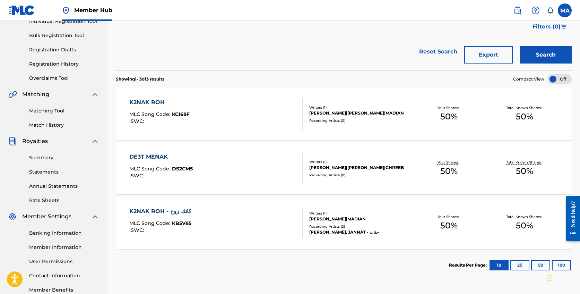
scroll to position [95, 0]
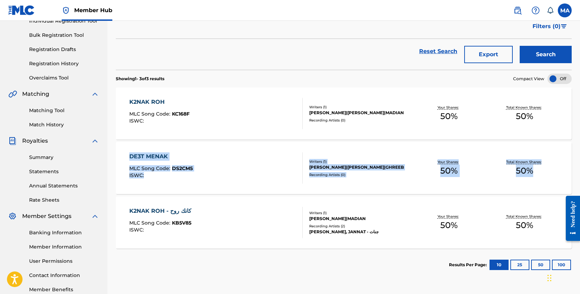
click at [205, 160] on div "DE3T MENAK MLC Song Code : DS2CM5 ISWC :" at bounding box center [215, 167] width 173 height 31
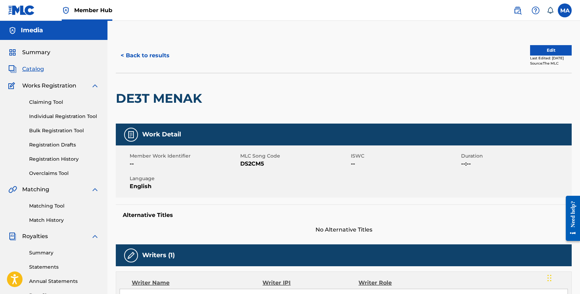
click at [198, 99] on h2 "DE3T MENAK" at bounding box center [161, 99] width 90 height 16
copy div "DE3T MENAK"
click at [153, 53] on button "< Back to results" at bounding box center [145, 55] width 59 height 17
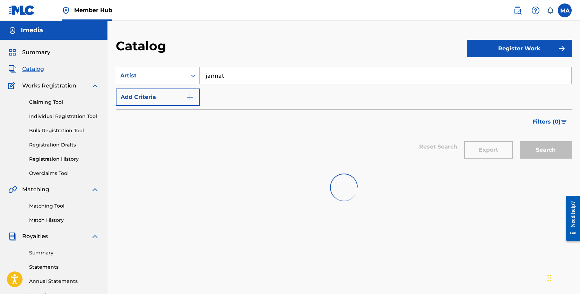
scroll to position [95, 0]
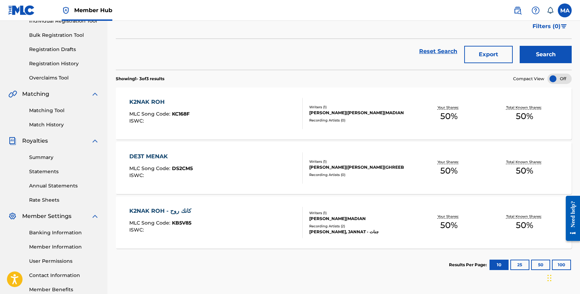
click at [189, 223] on span "KB5V85" at bounding box center [181, 223] width 19 height 6
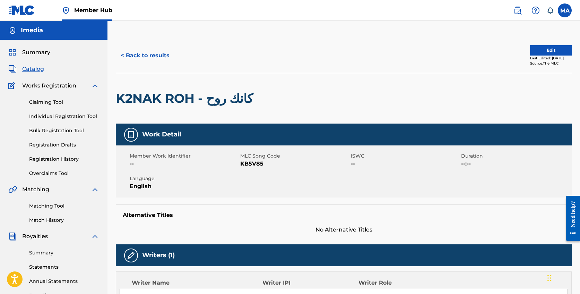
click at [247, 163] on span "KB5V85" at bounding box center [294, 164] width 109 height 8
copy span "KB5V85"
click at [220, 97] on h2 "K2NAK ROH - كانك روح" at bounding box center [186, 99] width 141 height 16
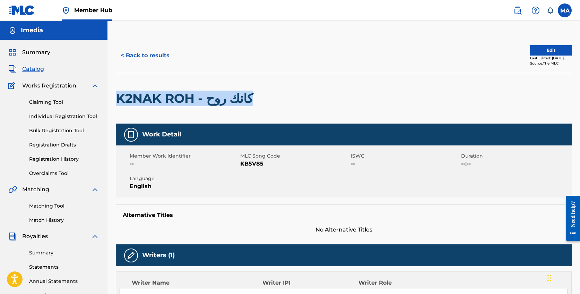
click at [220, 97] on h2 "K2NAK ROH - كانك روح" at bounding box center [186, 99] width 141 height 16
copy div "K2NAK ROH - كانك روح"
click at [139, 57] on button "< Back to results" at bounding box center [145, 55] width 59 height 17
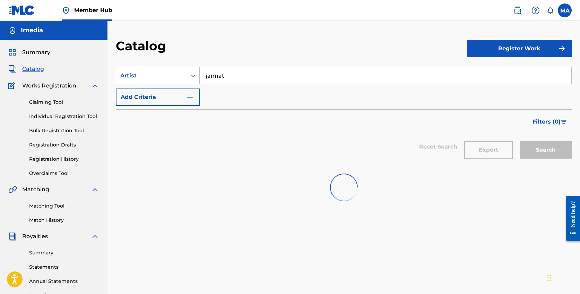
scroll to position [95, 0]
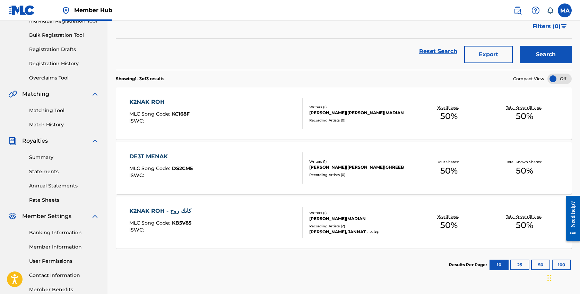
click at [165, 101] on div "K2NAK ROH" at bounding box center [159, 102] width 60 height 8
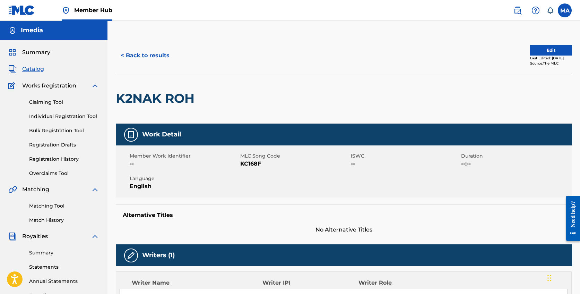
click at [176, 99] on h2 "K2NAK ROH" at bounding box center [157, 99] width 82 height 16
copy div "K2NAK ROH"
click at [255, 164] on span "KC168F" at bounding box center [294, 164] width 109 height 8
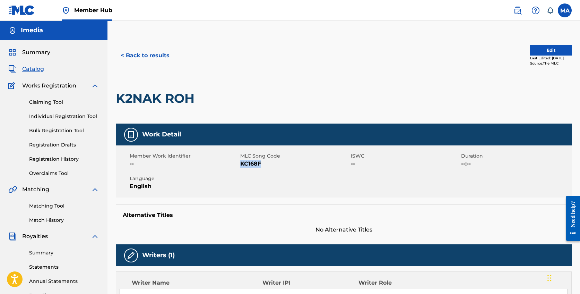
click at [255, 164] on span "KC168F" at bounding box center [294, 164] width 109 height 8
copy span "KC168F"
click at [149, 53] on button "< Back to results" at bounding box center [145, 55] width 59 height 17
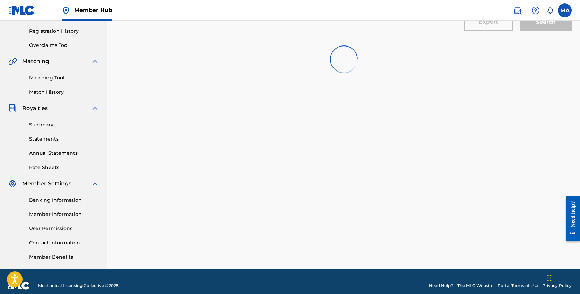
scroll to position [136, 0]
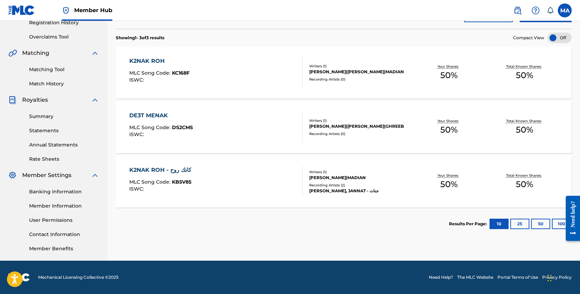
click at [141, 113] on div "DE3T MENAK" at bounding box center [160, 115] width 63 height 8
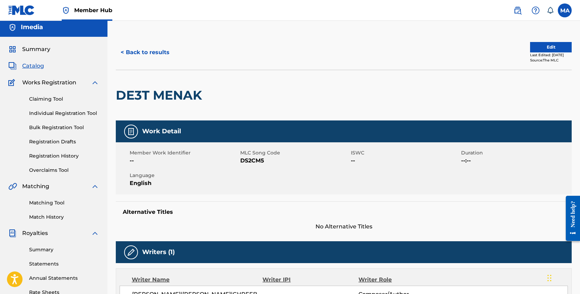
click at [155, 94] on h2 "DE3T MENAK" at bounding box center [161, 95] width 90 height 16
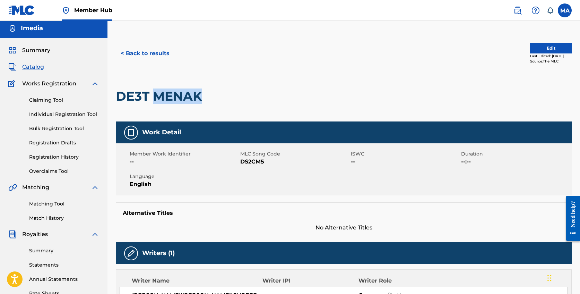
click at [155, 94] on h2 "DE3T MENAK" at bounding box center [161, 96] width 90 height 16
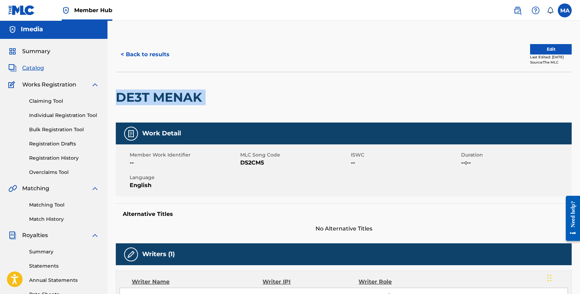
click at [155, 94] on h2 "DE3T MENAK" at bounding box center [161, 97] width 90 height 16
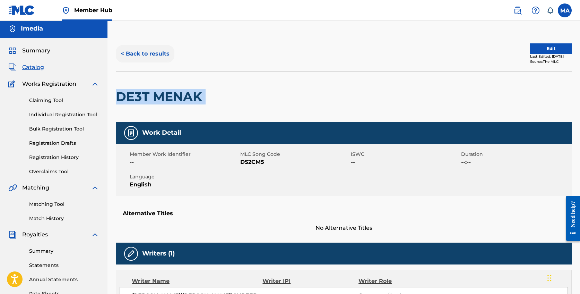
click at [140, 54] on button "< Back to results" at bounding box center [145, 53] width 59 height 17
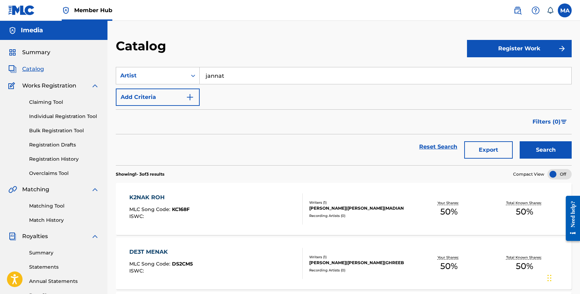
scroll to position [0, 0]
drag, startPoint x: 256, startPoint y: 79, endPoint x: 161, endPoint y: 65, distance: 96.5
click at [161, 65] on section "SearchWithCriteriad99029f3-4b8f-47b4-b7d5-2d9941baca98 Artist jannat Add Criter…" at bounding box center [344, 111] width 456 height 106
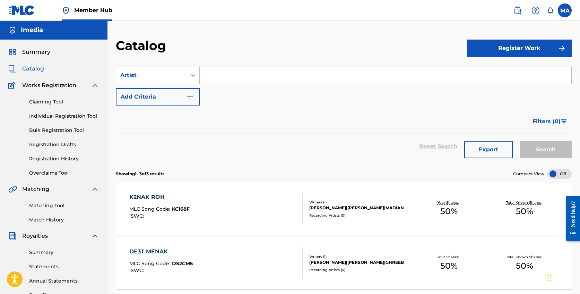
click at [35, 71] on span "Catalog" at bounding box center [33, 69] width 22 height 8
click at [36, 69] on span "Catalog" at bounding box center [33, 69] width 22 height 8
click at [43, 50] on span "Summary" at bounding box center [36, 52] width 28 height 8
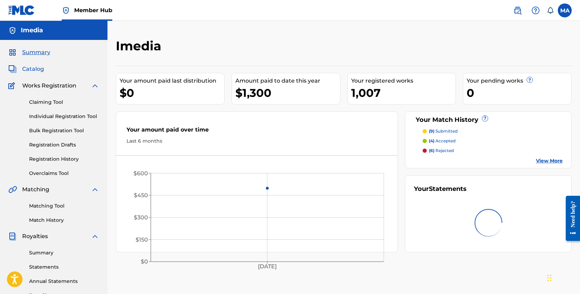
click at [35, 70] on span "Catalog" at bounding box center [33, 69] width 22 height 8
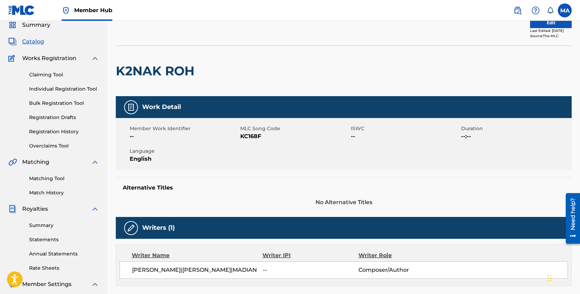
scroll to position [24, 0]
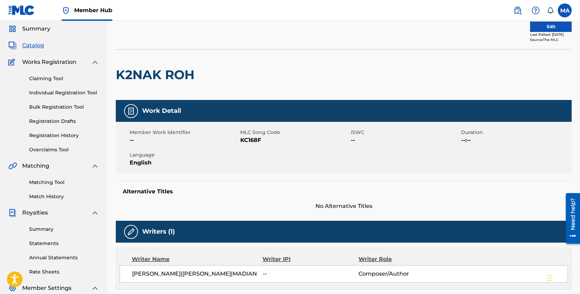
click at [147, 71] on h2 "K2NAK ROH" at bounding box center [157, 75] width 82 height 16
copy div "K2NAK ROH"
